Goal: Information Seeking & Learning: Learn about a topic

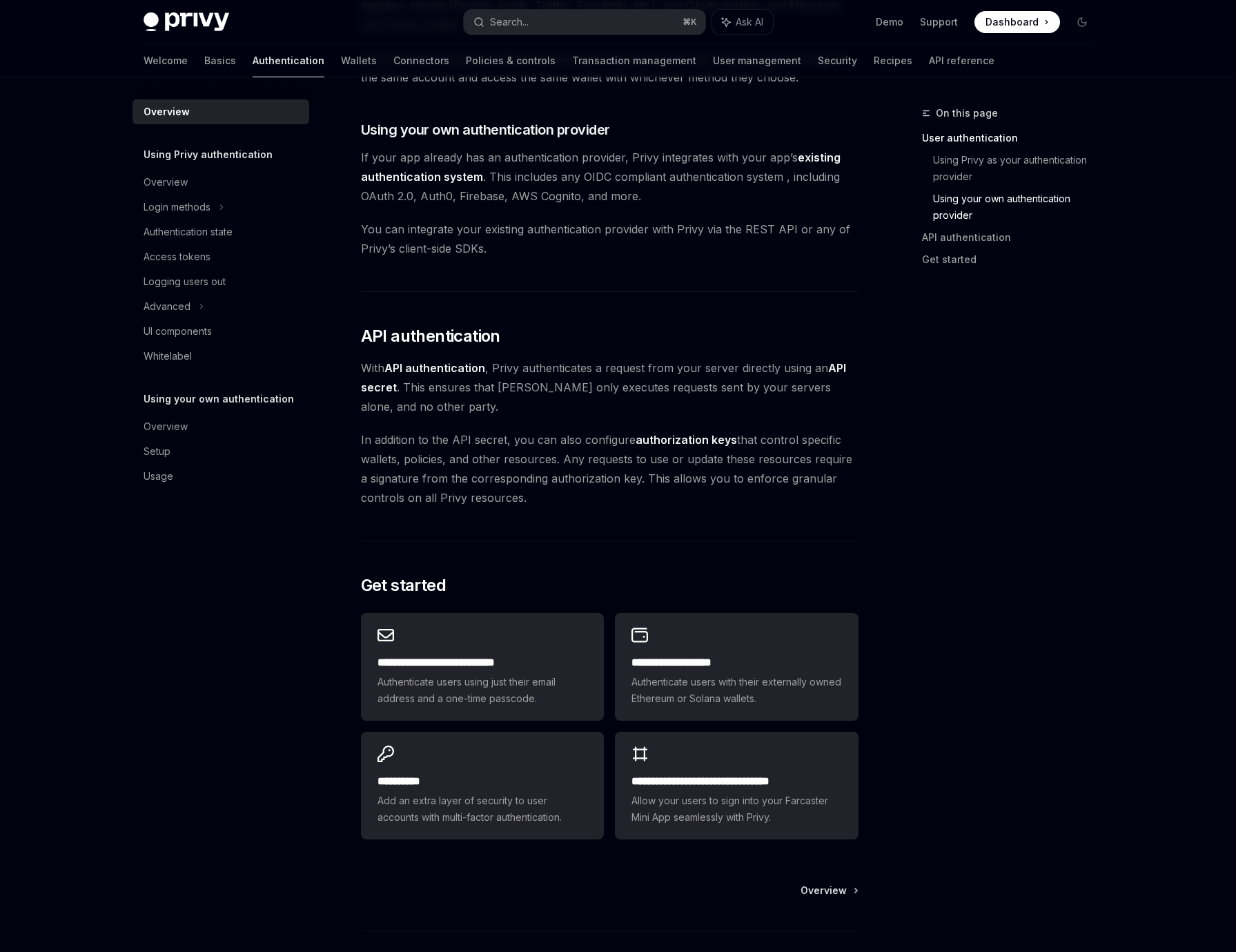
scroll to position [781, 0]
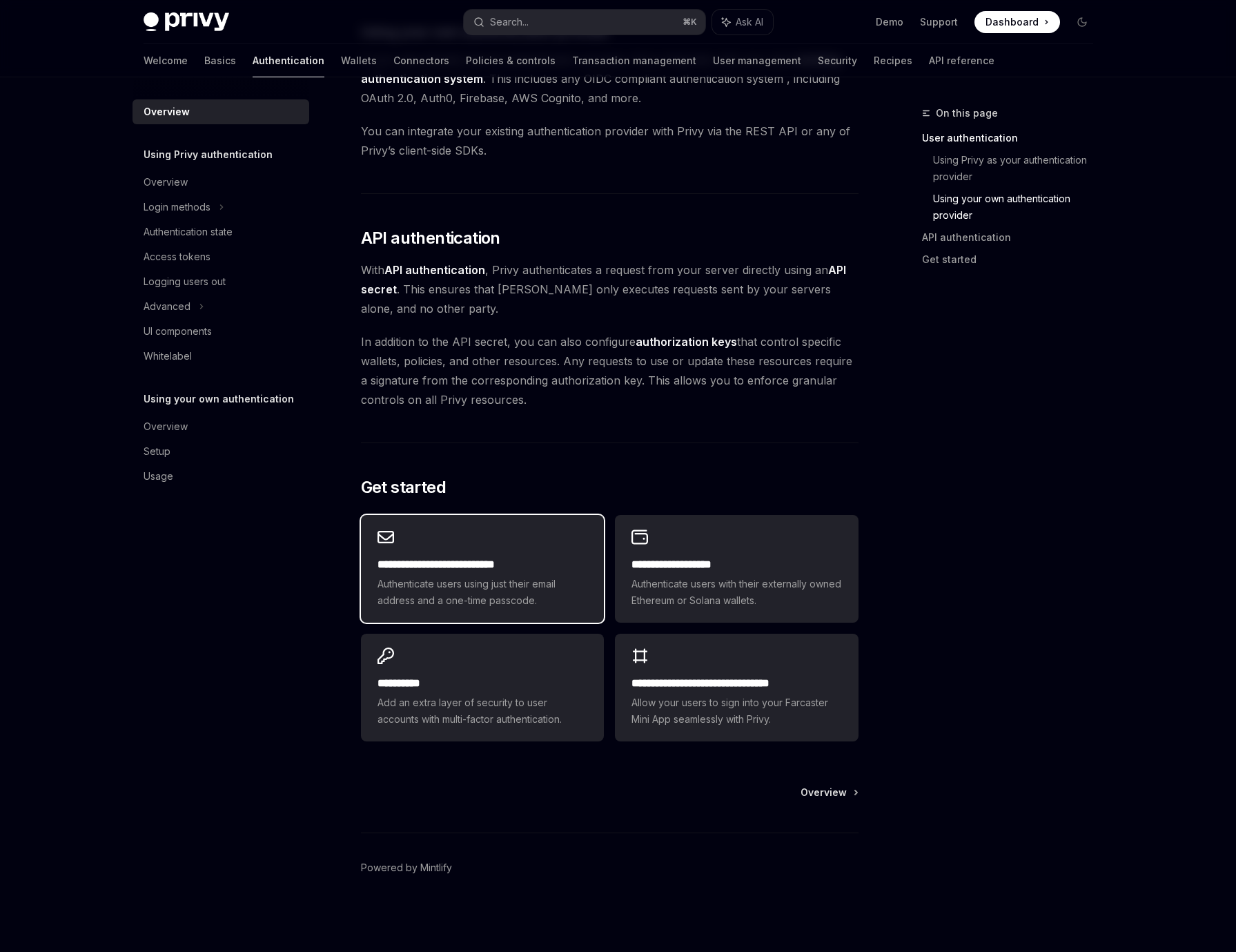
click at [479, 555] on div "**********" at bounding box center [482, 568] width 243 height 108
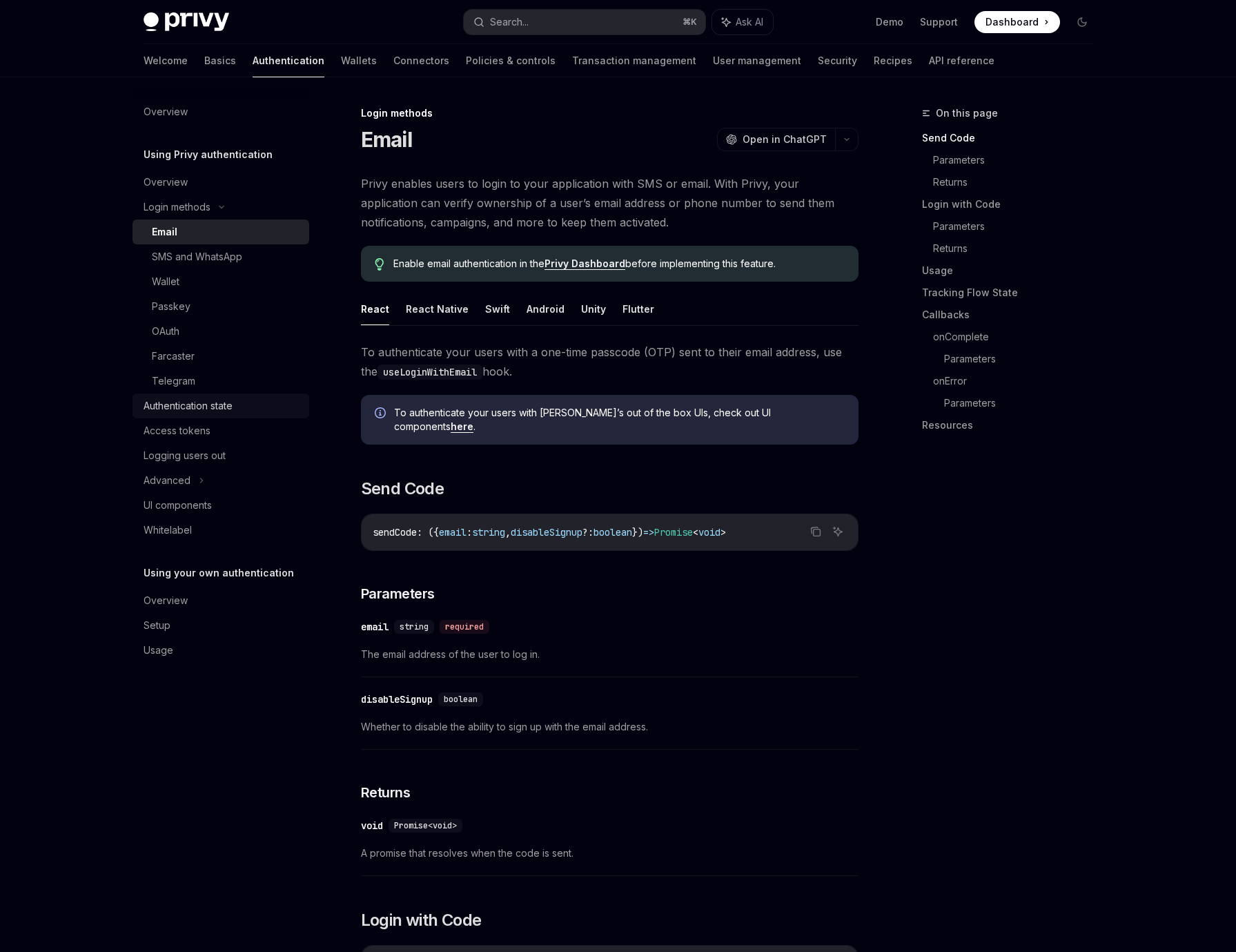
click at [220, 402] on div "Authentication state" at bounding box center [187, 406] width 89 height 17
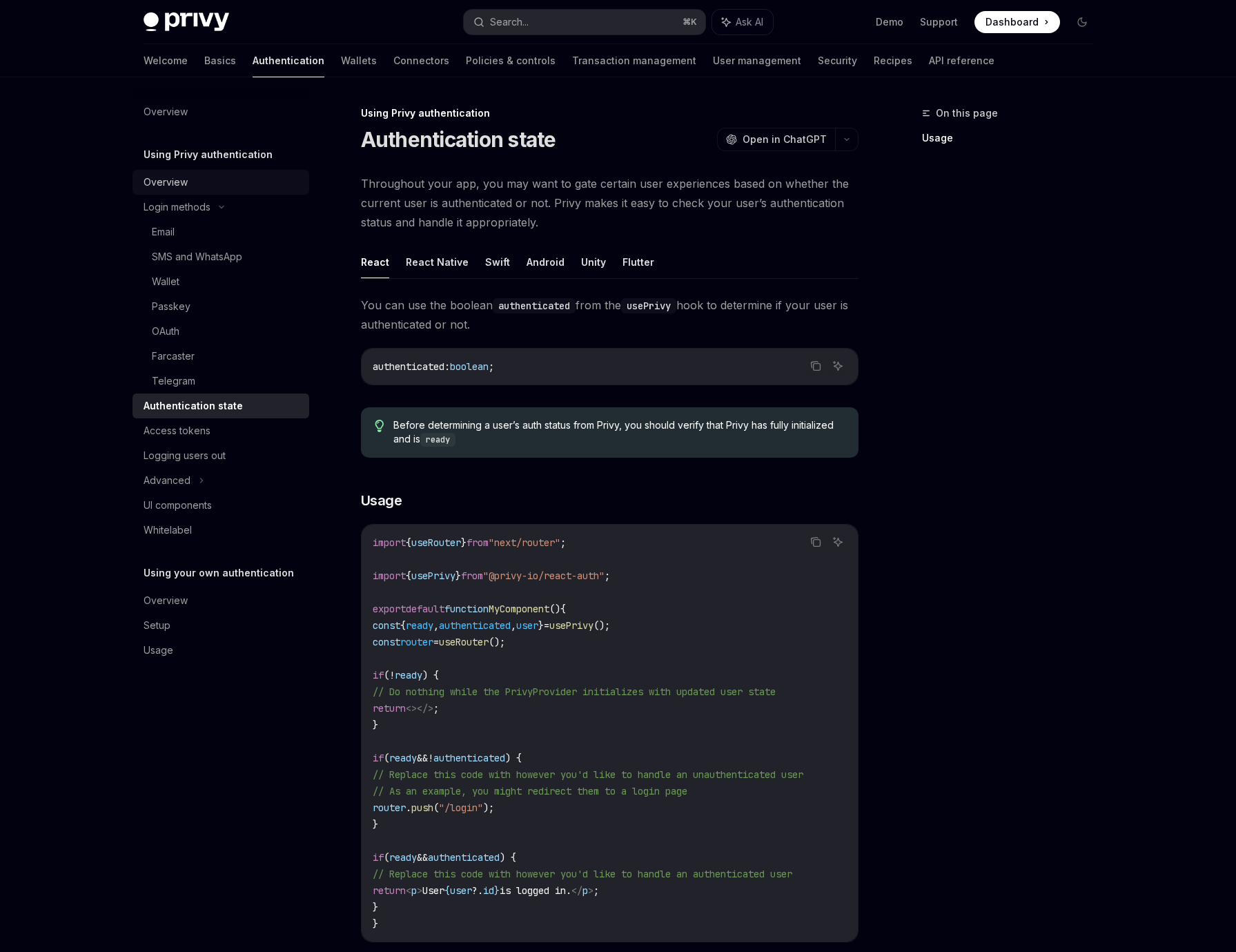
click at [162, 185] on div "Overview" at bounding box center [165, 182] width 44 height 17
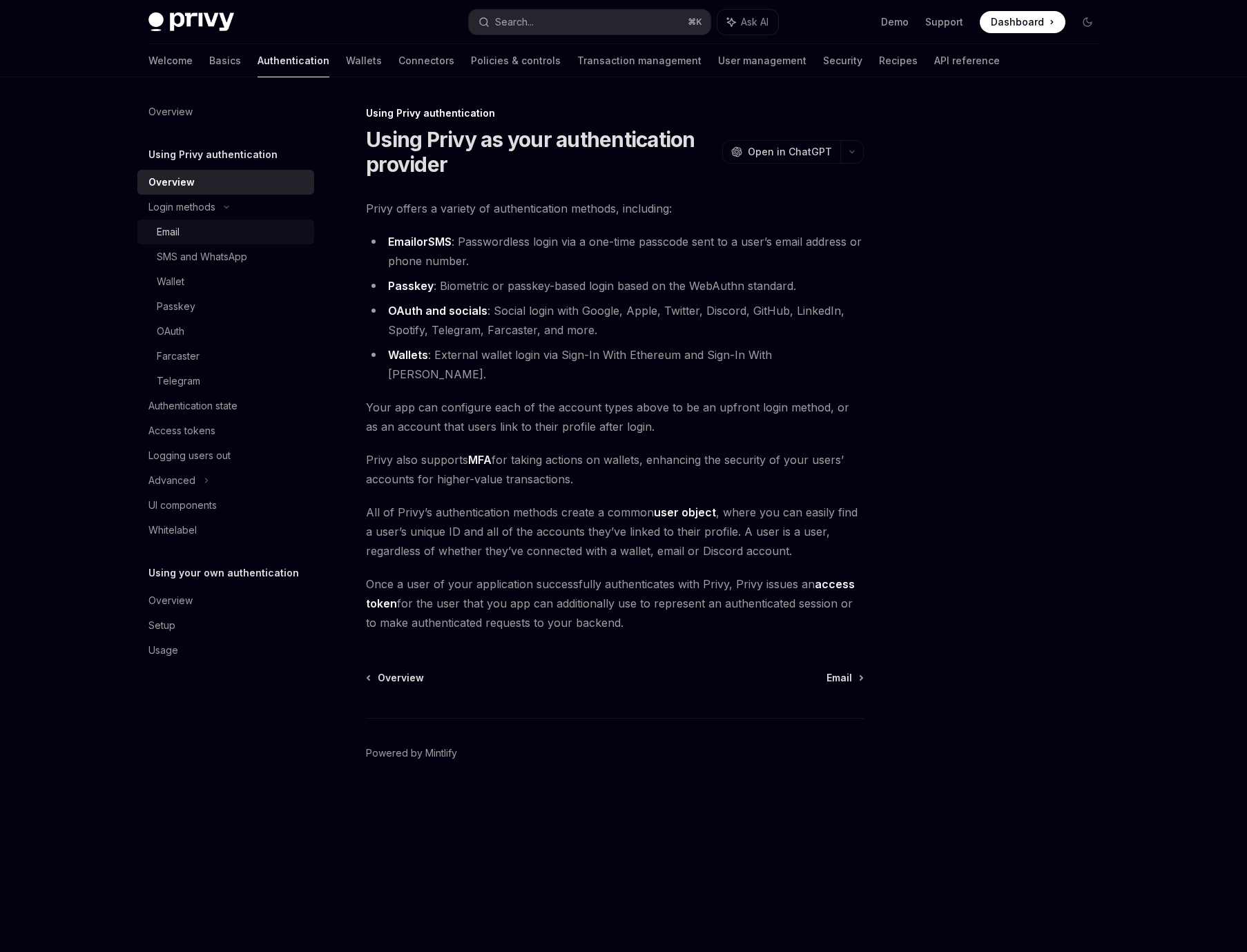
click at [195, 228] on div "Email" at bounding box center [231, 232] width 149 height 17
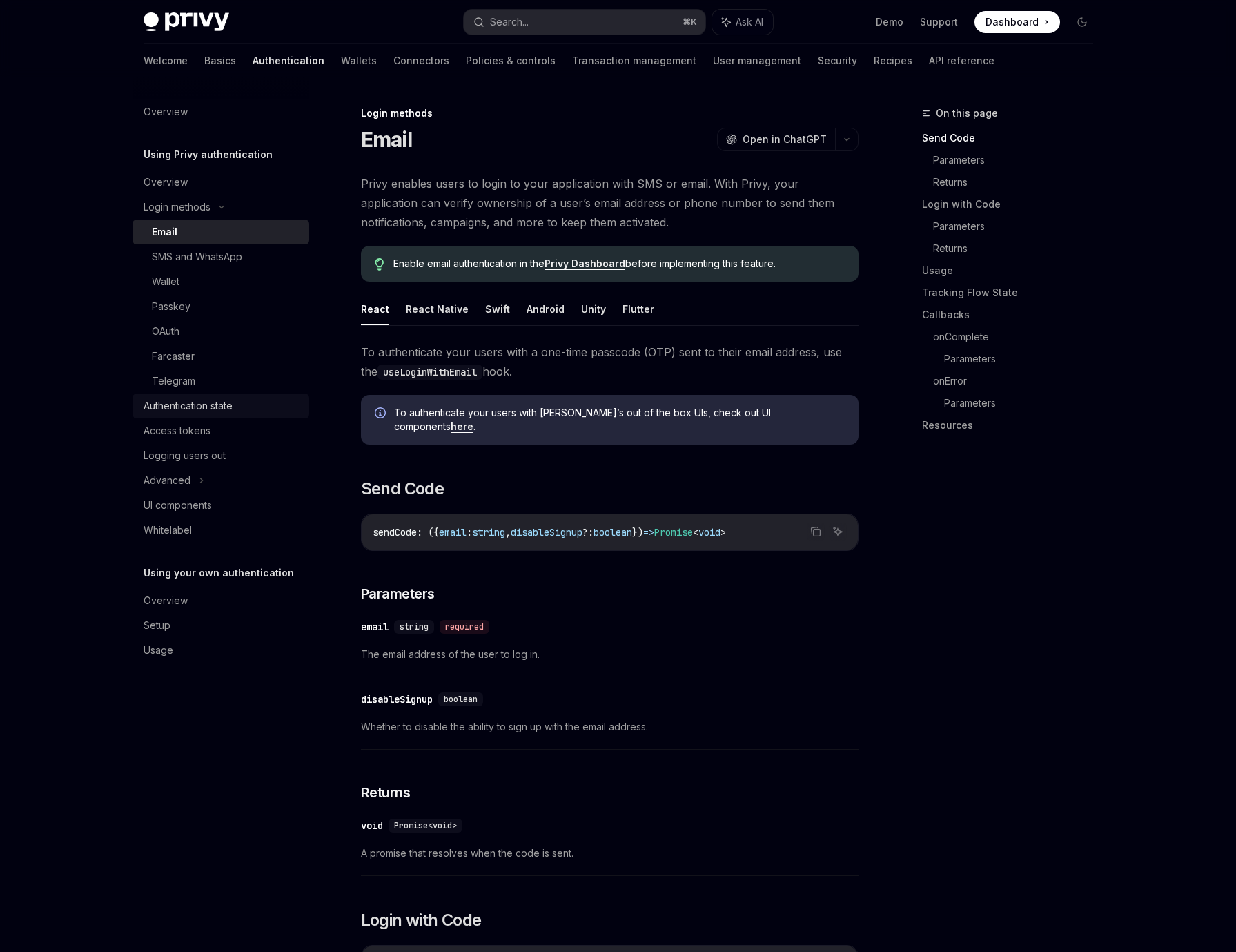
click at [205, 404] on div "Authentication state" at bounding box center [187, 406] width 89 height 17
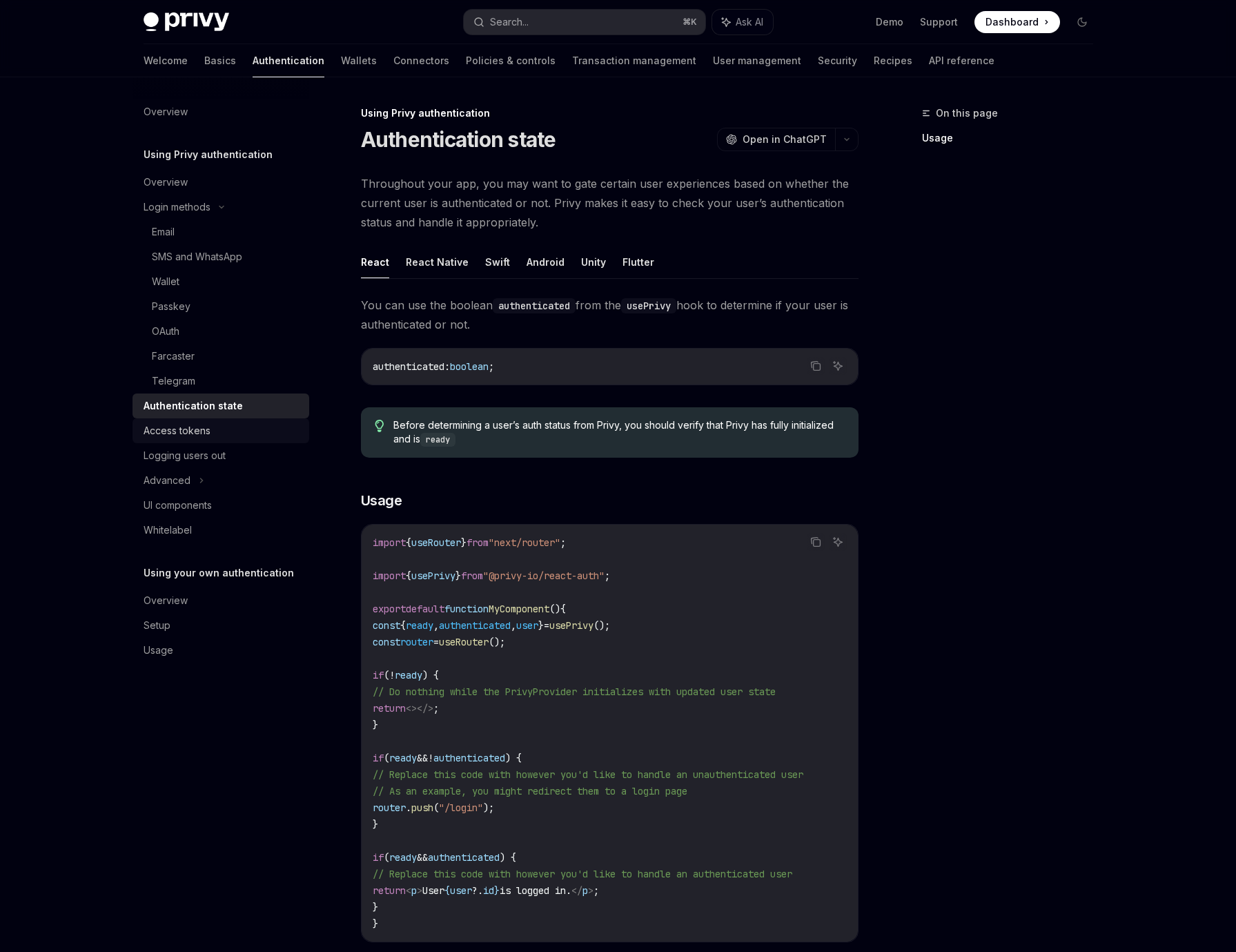
click at [205, 433] on div "Access tokens" at bounding box center [177, 430] width 67 height 17
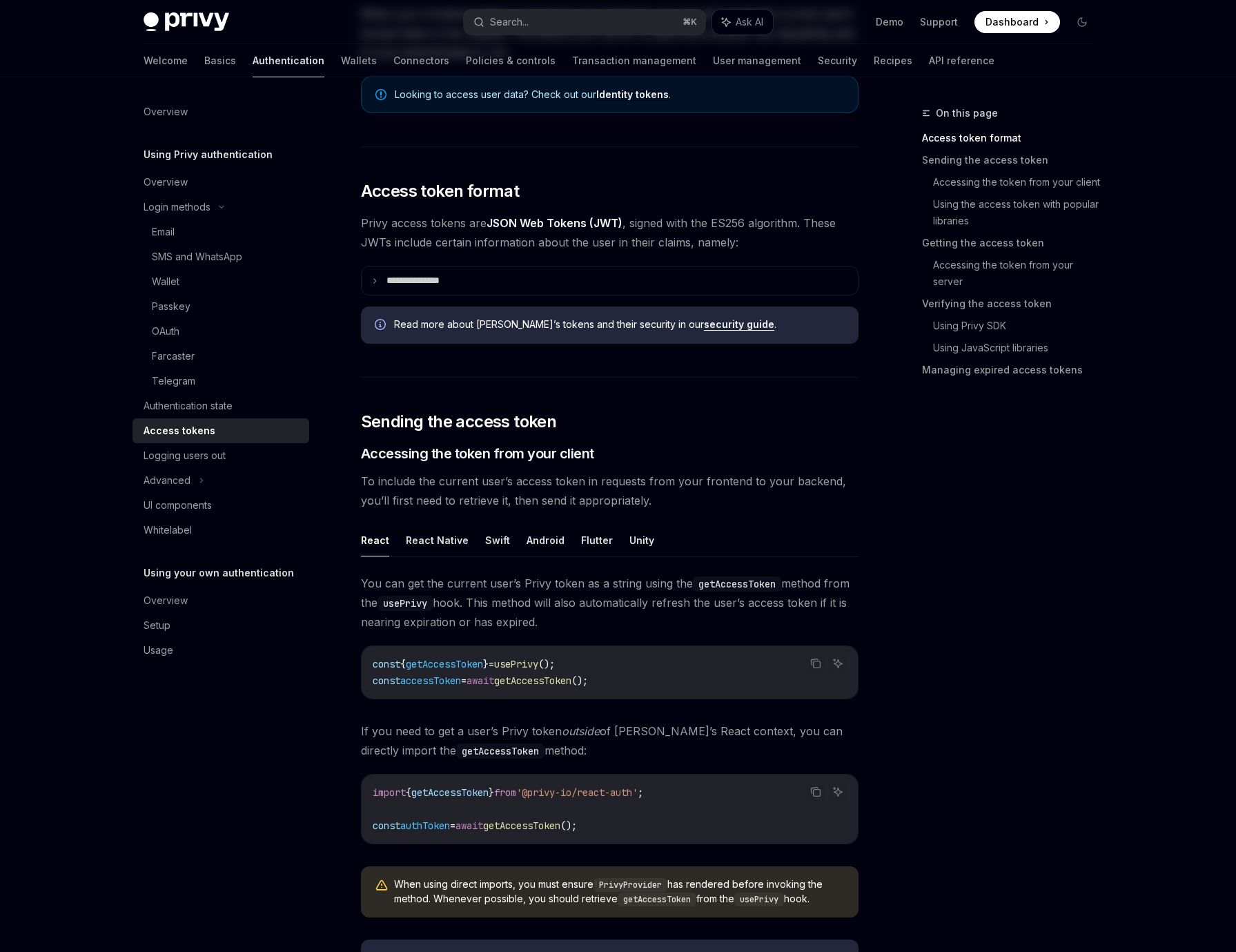
scroll to position [363, 0]
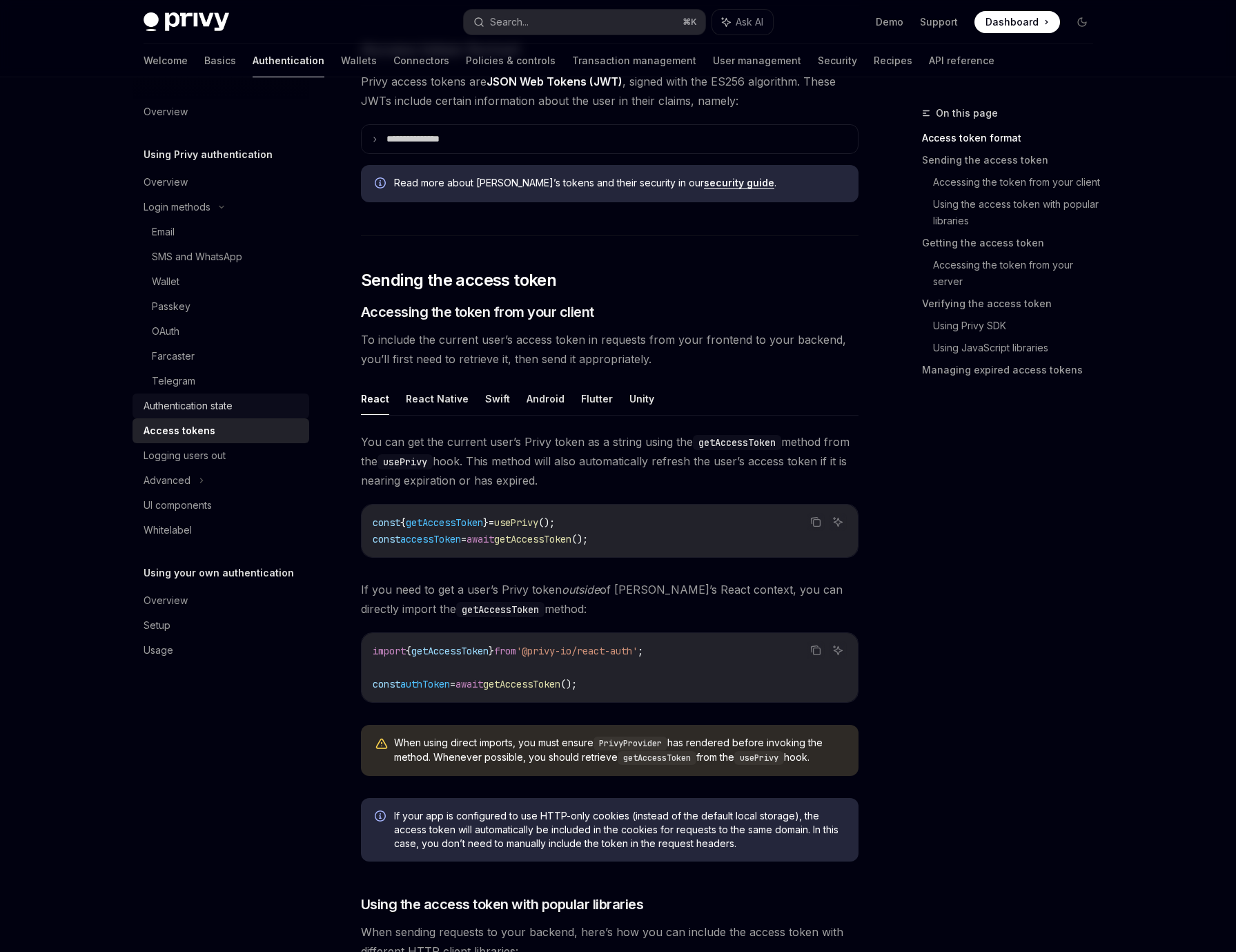
click at [157, 399] on div "Authentication state" at bounding box center [187, 406] width 89 height 17
type textarea "*"
